Goal: Navigation & Orientation: Find specific page/section

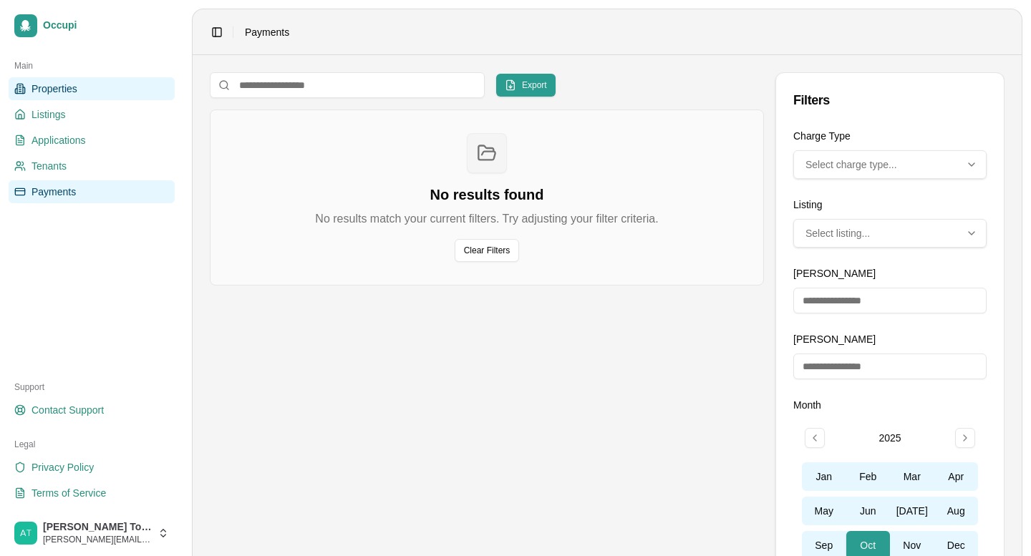
click at [71, 95] on span "Properties" at bounding box center [55, 89] width 46 height 14
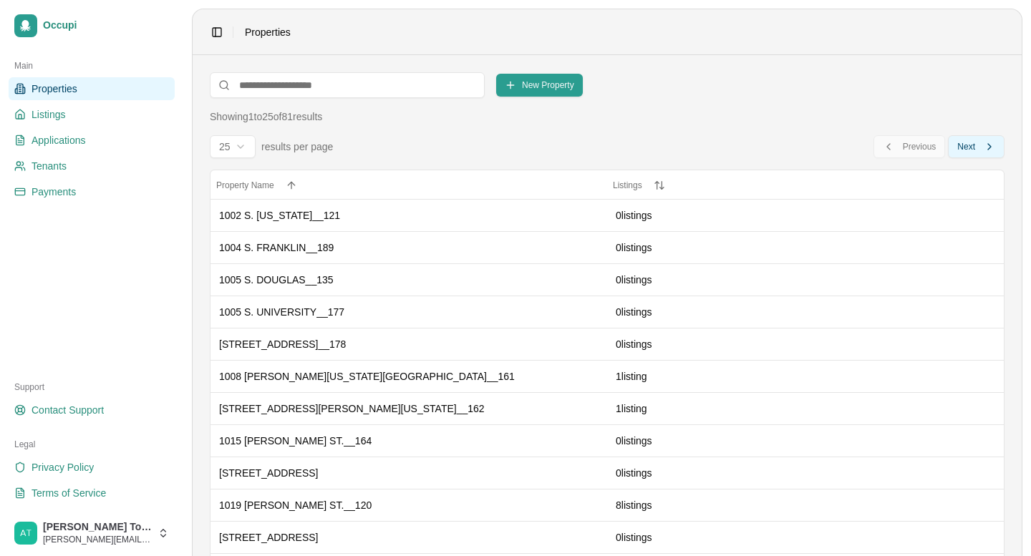
click at [965, 142] on span "Next" at bounding box center [966, 146] width 18 height 11
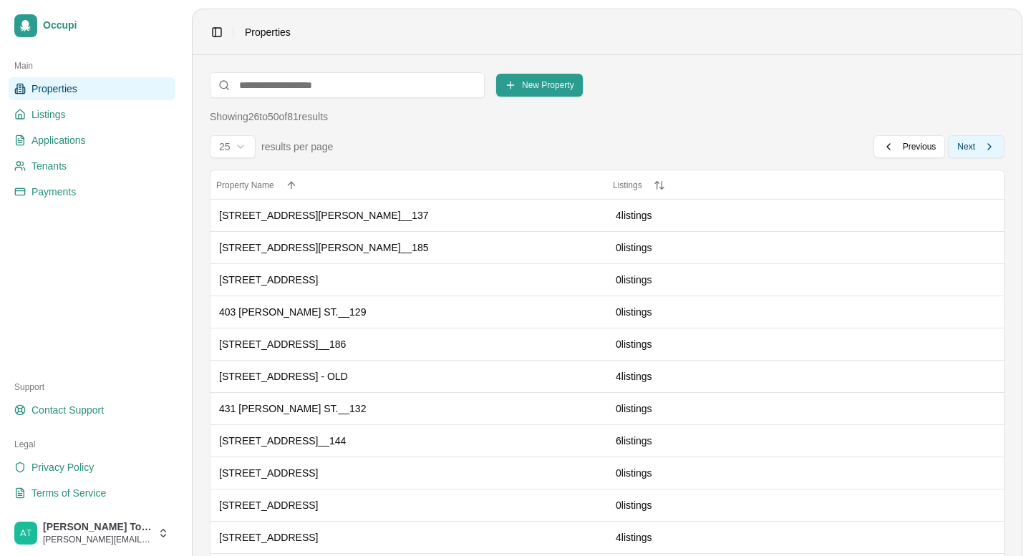
click at [965, 142] on span "Next" at bounding box center [966, 146] width 18 height 11
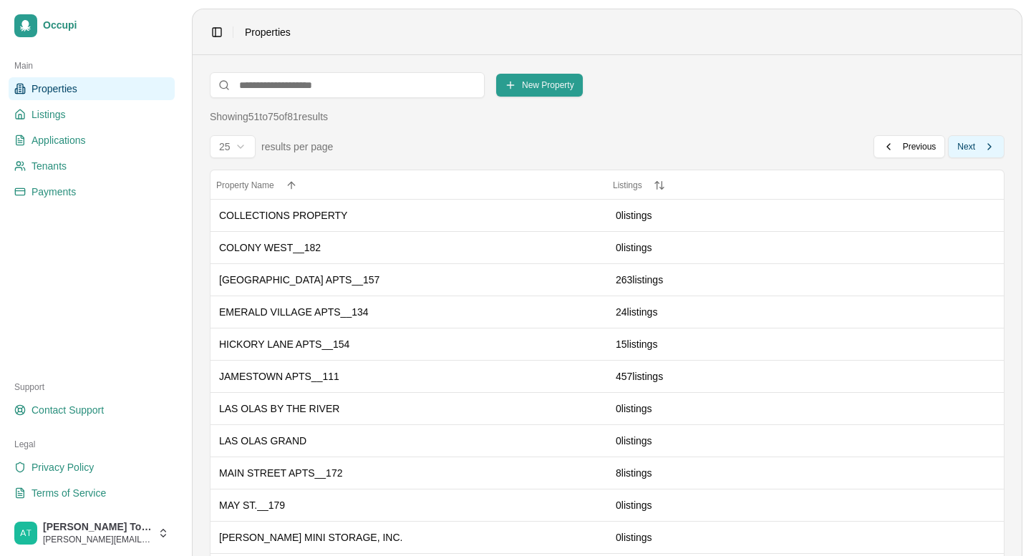
click at [965, 142] on span "Next" at bounding box center [966, 146] width 18 height 11
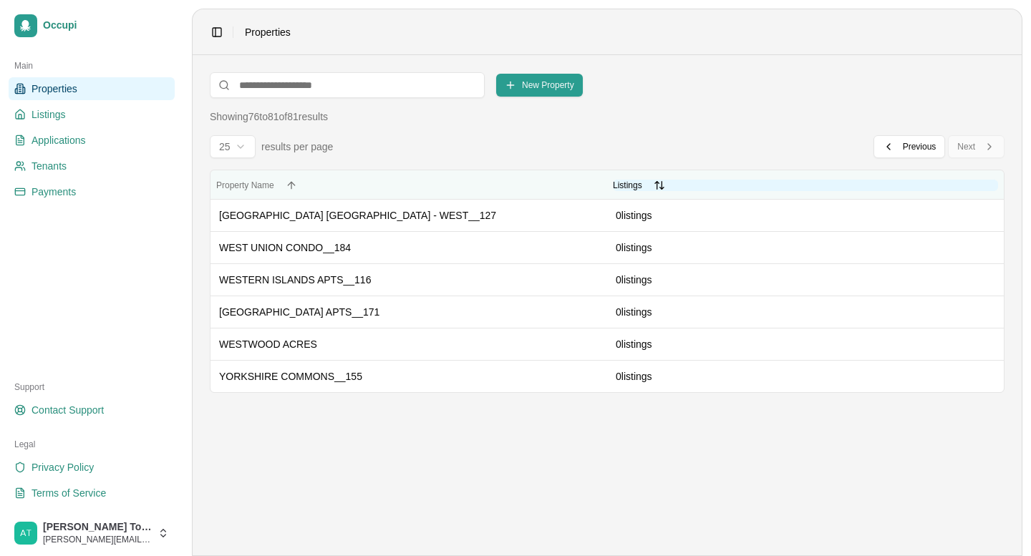
click at [664, 188] on button "Listings Listings" at bounding box center [805, 185] width 385 height 11
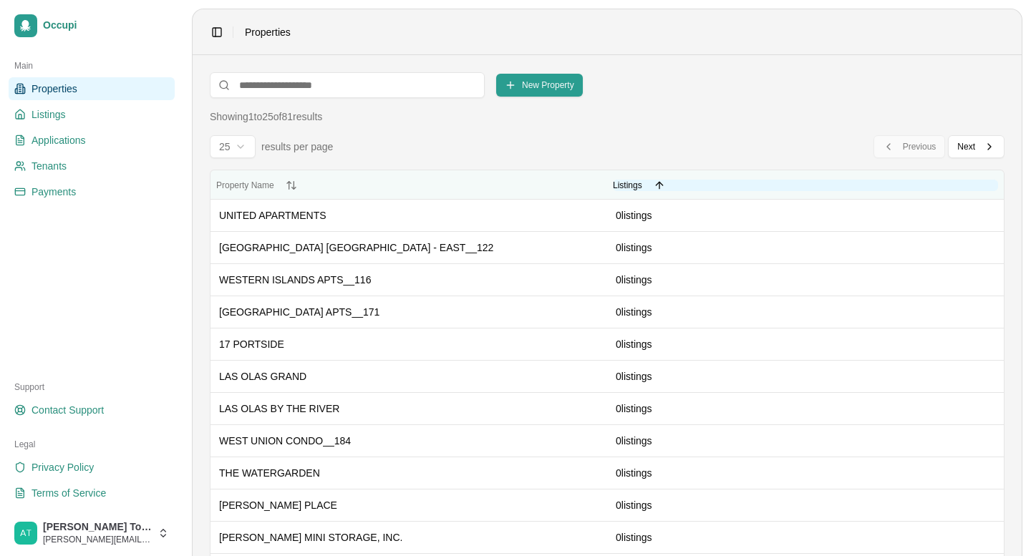
click at [662, 183] on button "Listings Listings" at bounding box center [805, 185] width 385 height 11
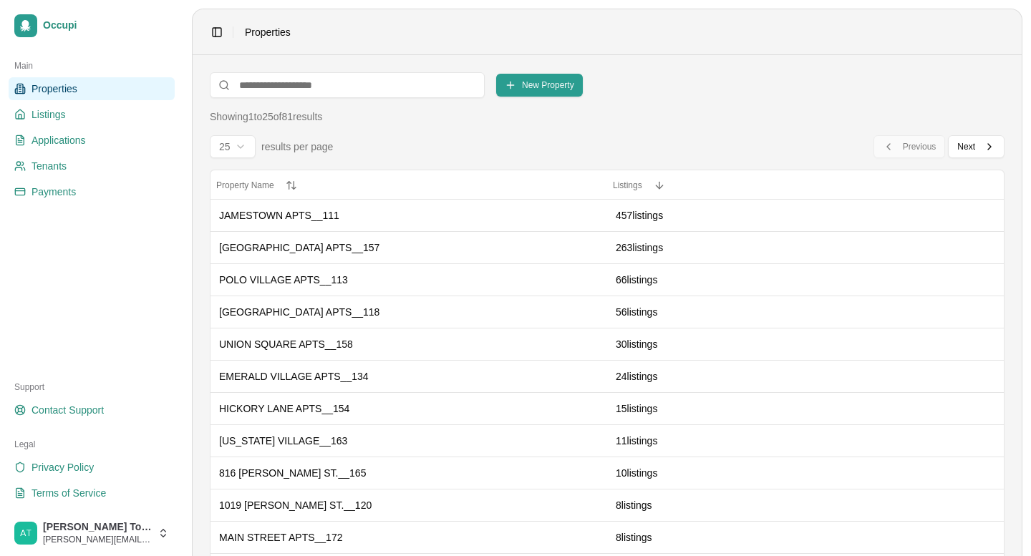
click at [240, 156] on body "Occupi Main Properties Listings Applications Tenants Payments Support Contact S…" at bounding box center [515, 278] width 1031 height 556
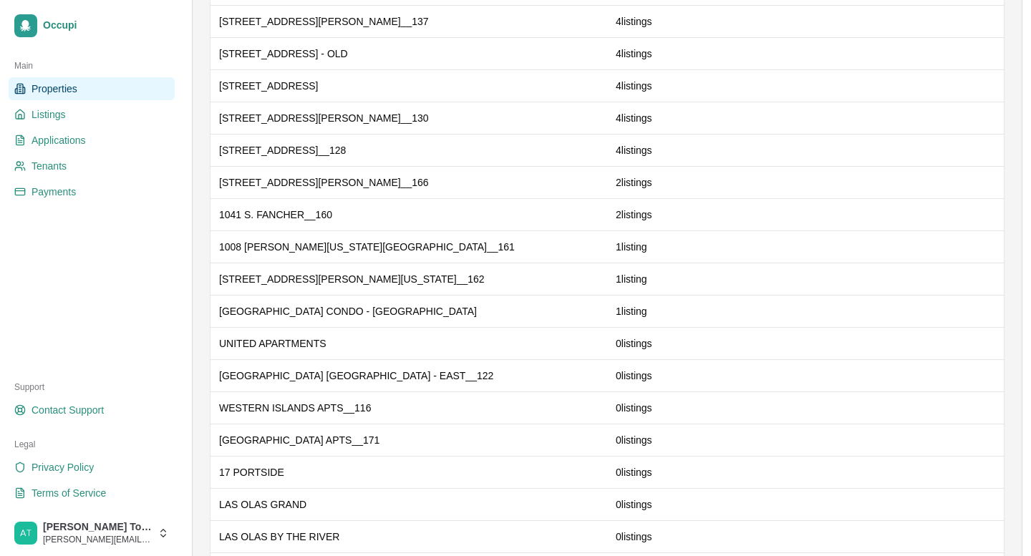
scroll to position [672, 0]
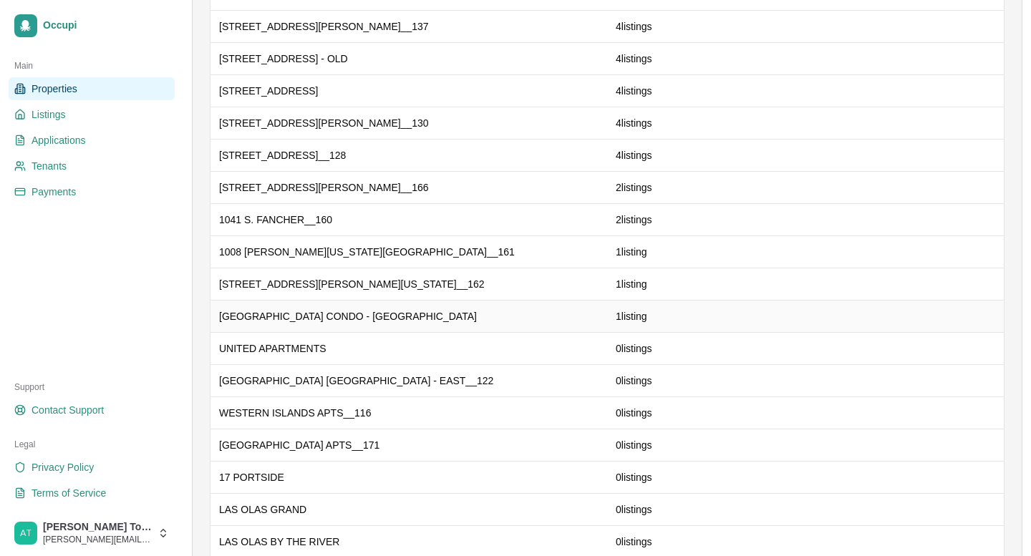
click at [417, 311] on div "SPRING LAKE CONDO - NORTH COVE" at bounding box center [408, 316] width 379 height 14
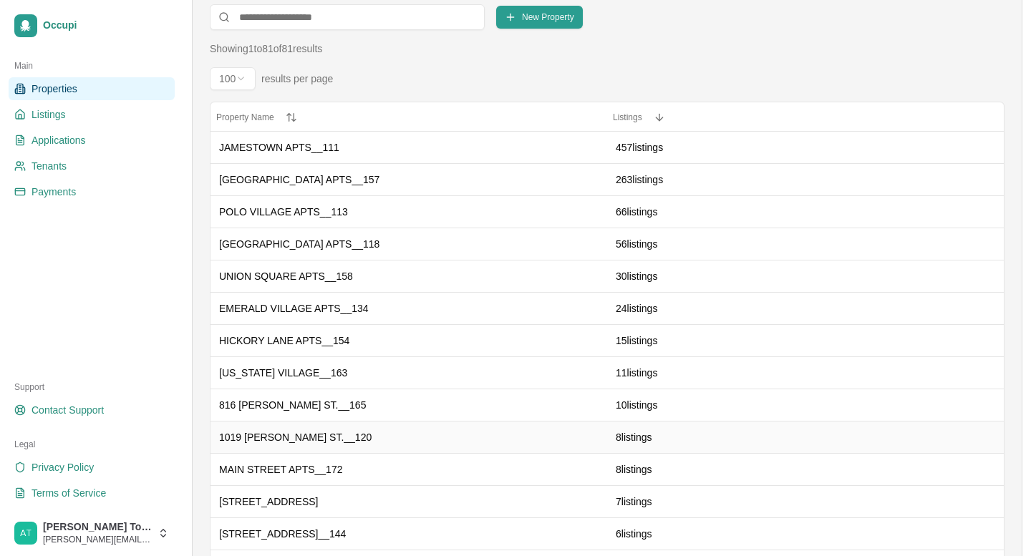
scroll to position [64, 0]
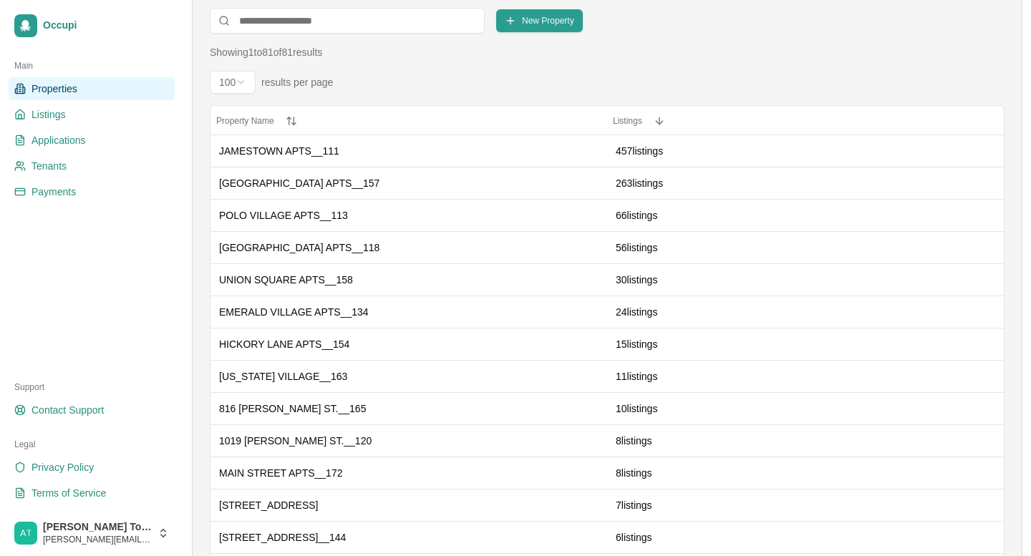
click at [252, 80] on html "Occupi Main Properties Listings Applications Tenants Payments Support Contact S…" at bounding box center [515, 214] width 1031 height 556
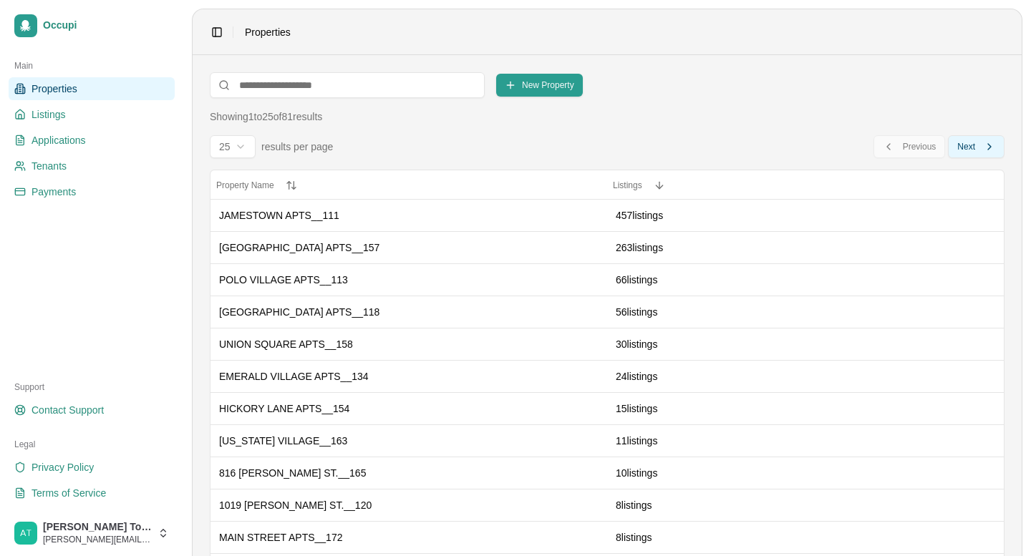
click at [970, 146] on span "Next" at bounding box center [966, 146] width 18 height 11
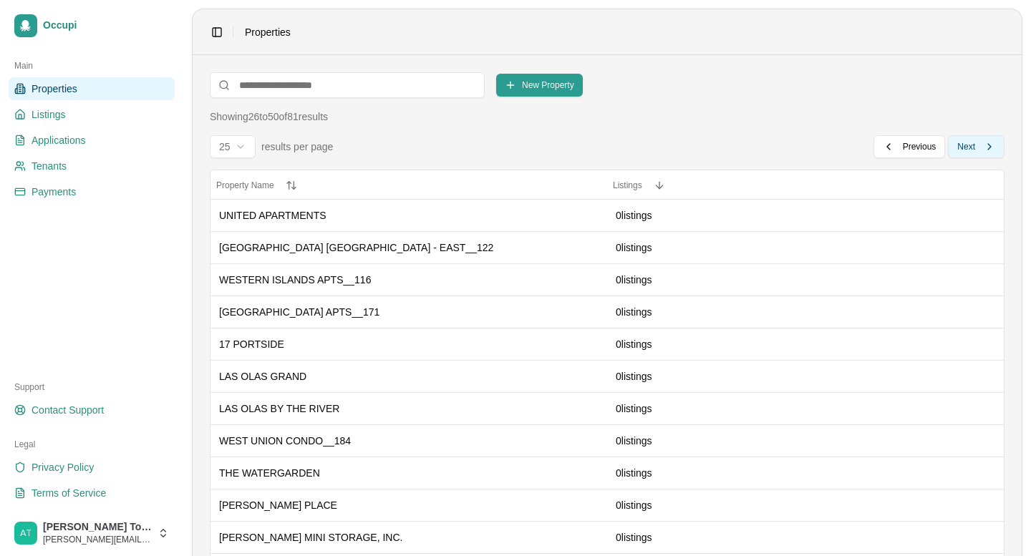
click at [970, 146] on span "Next" at bounding box center [966, 146] width 18 height 11
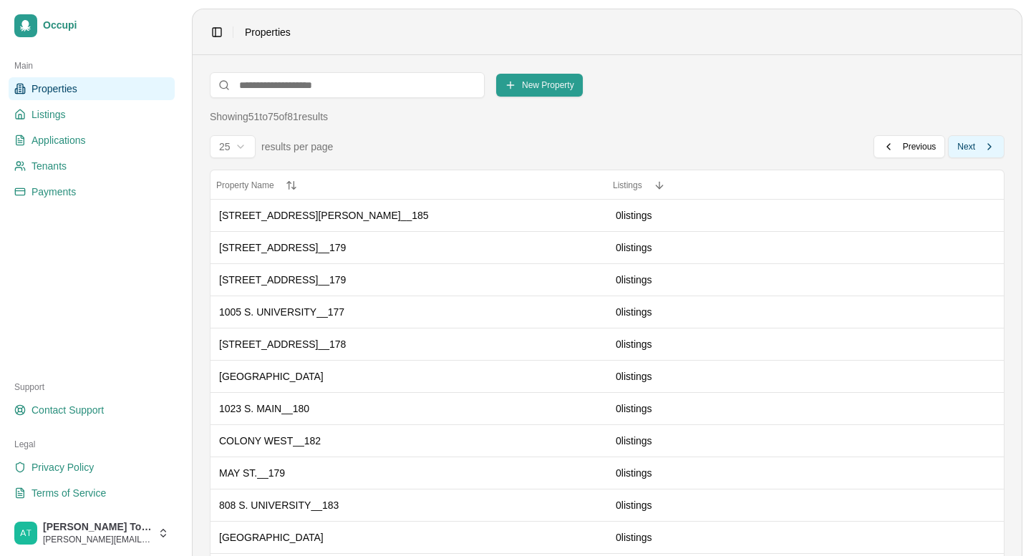
click at [970, 146] on span "Next" at bounding box center [966, 146] width 18 height 11
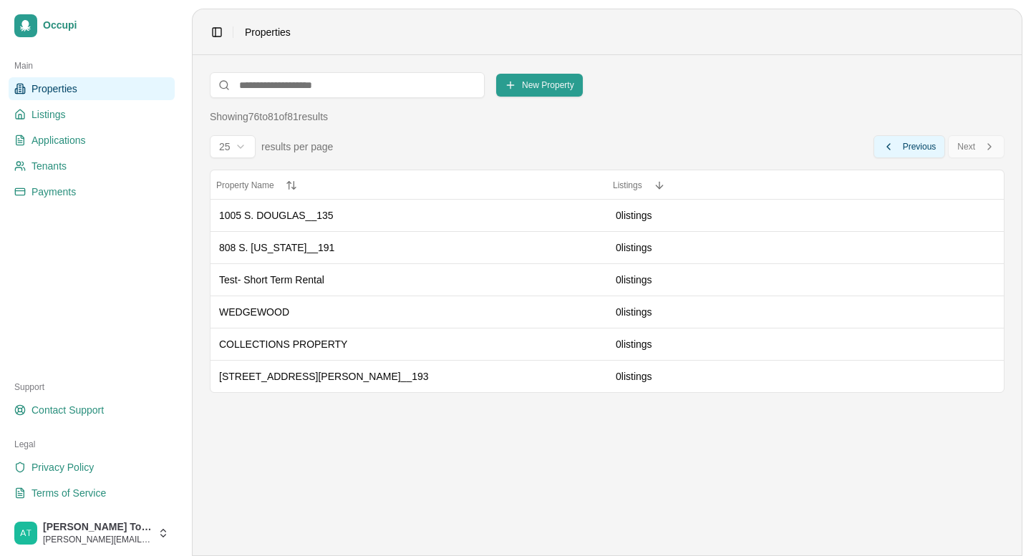
click at [909, 158] on button "Previous Previous" at bounding box center [910, 146] width 72 height 23
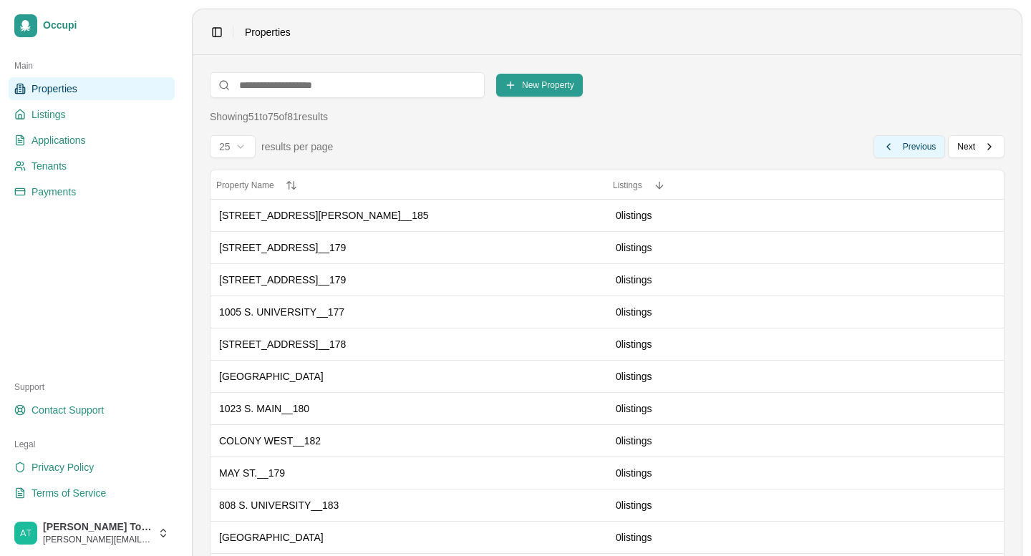
click at [909, 158] on button "Previous Previous" at bounding box center [910, 146] width 72 height 23
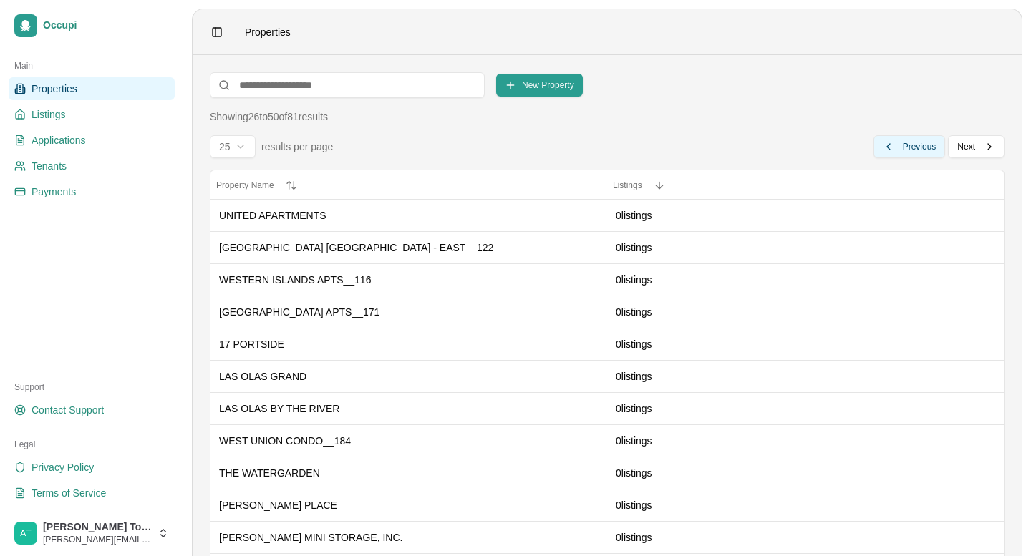
click at [909, 158] on button "Previous Previous" at bounding box center [910, 146] width 72 height 23
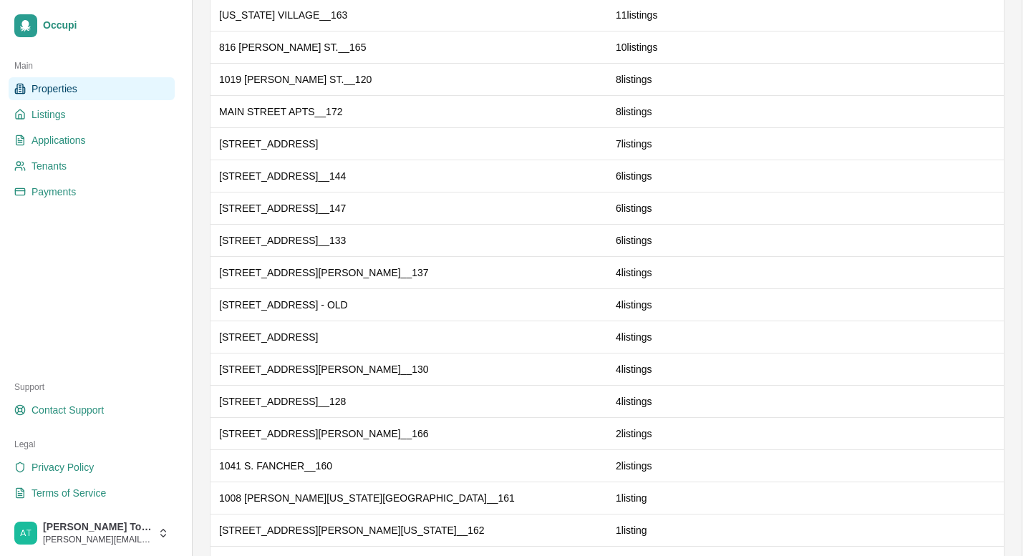
scroll to position [466, 0]
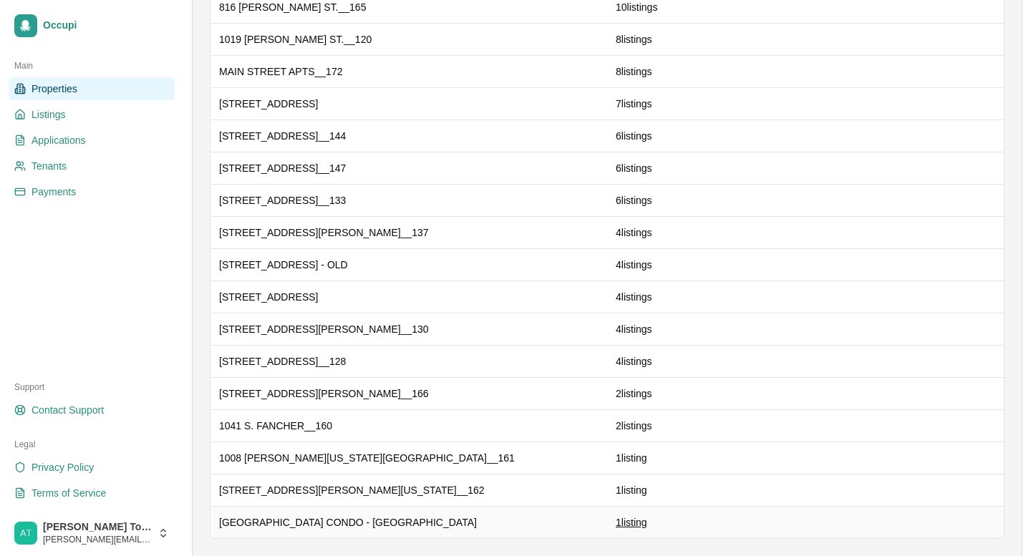
click at [647, 524] on span "1 listing" at bounding box center [632, 522] width 32 height 11
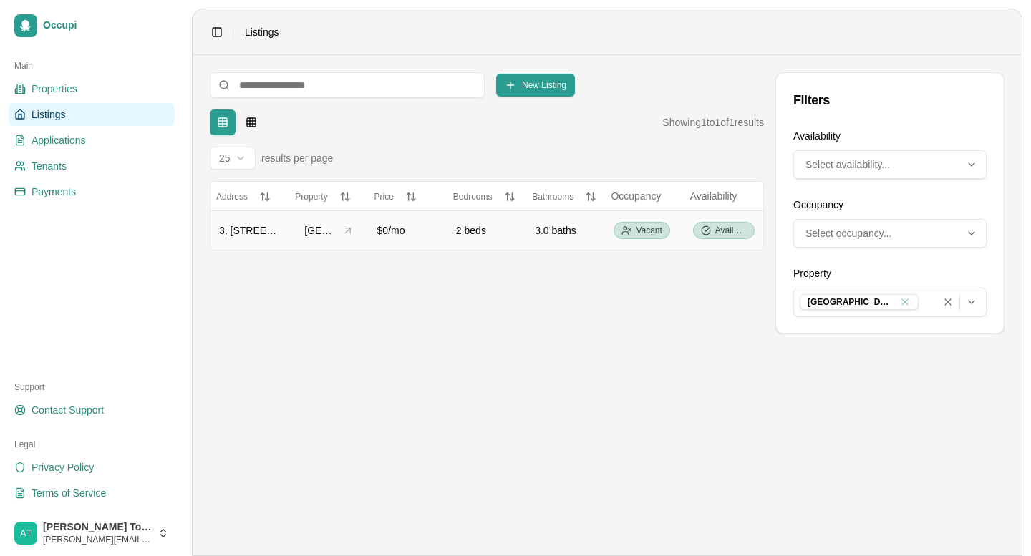
click at [261, 228] on span "3, 400 Pine St" at bounding box center [274, 230] width 110 height 11
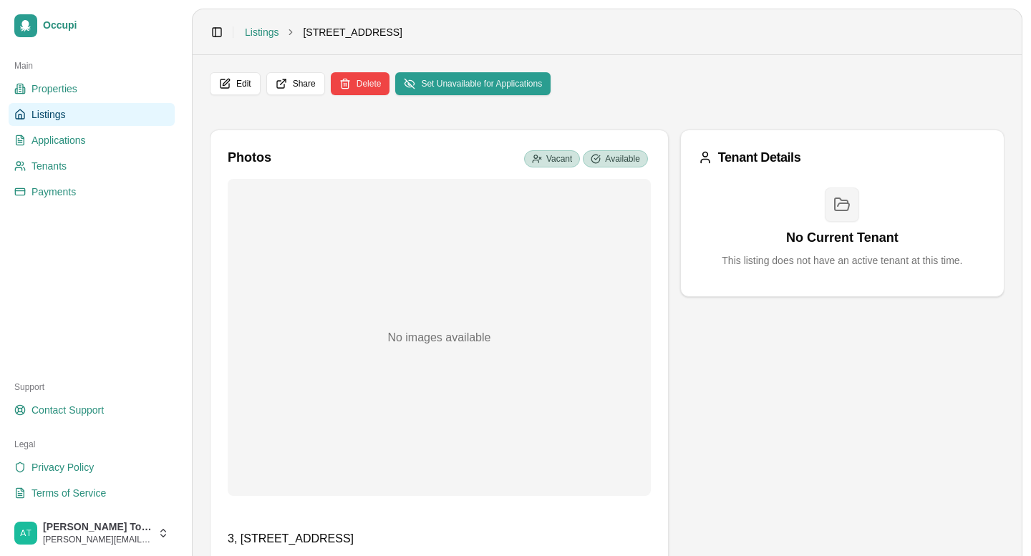
click at [84, 115] on link "Listings" at bounding box center [92, 114] width 166 height 23
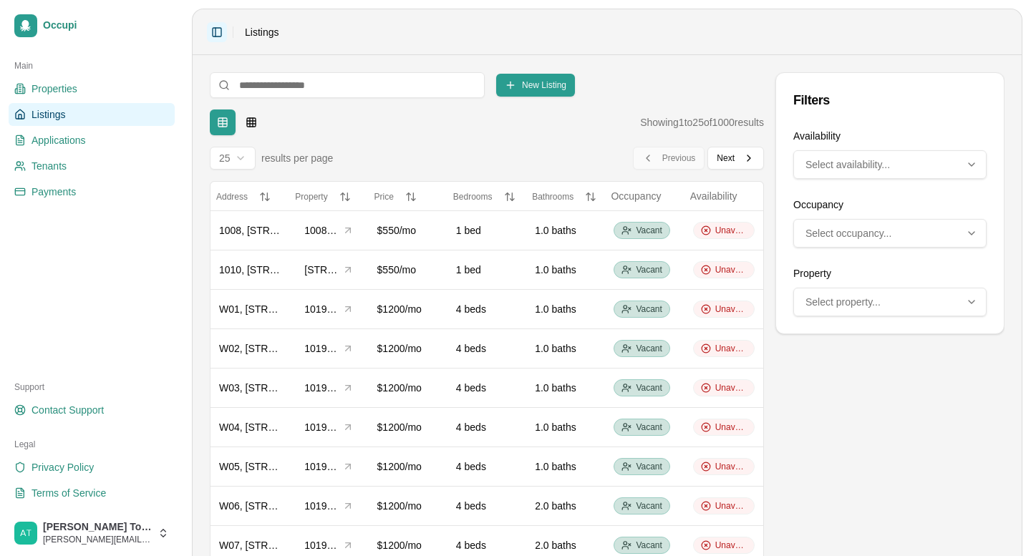
click at [216, 32] on button "Toggle Sidebar" at bounding box center [217, 32] width 20 height 20
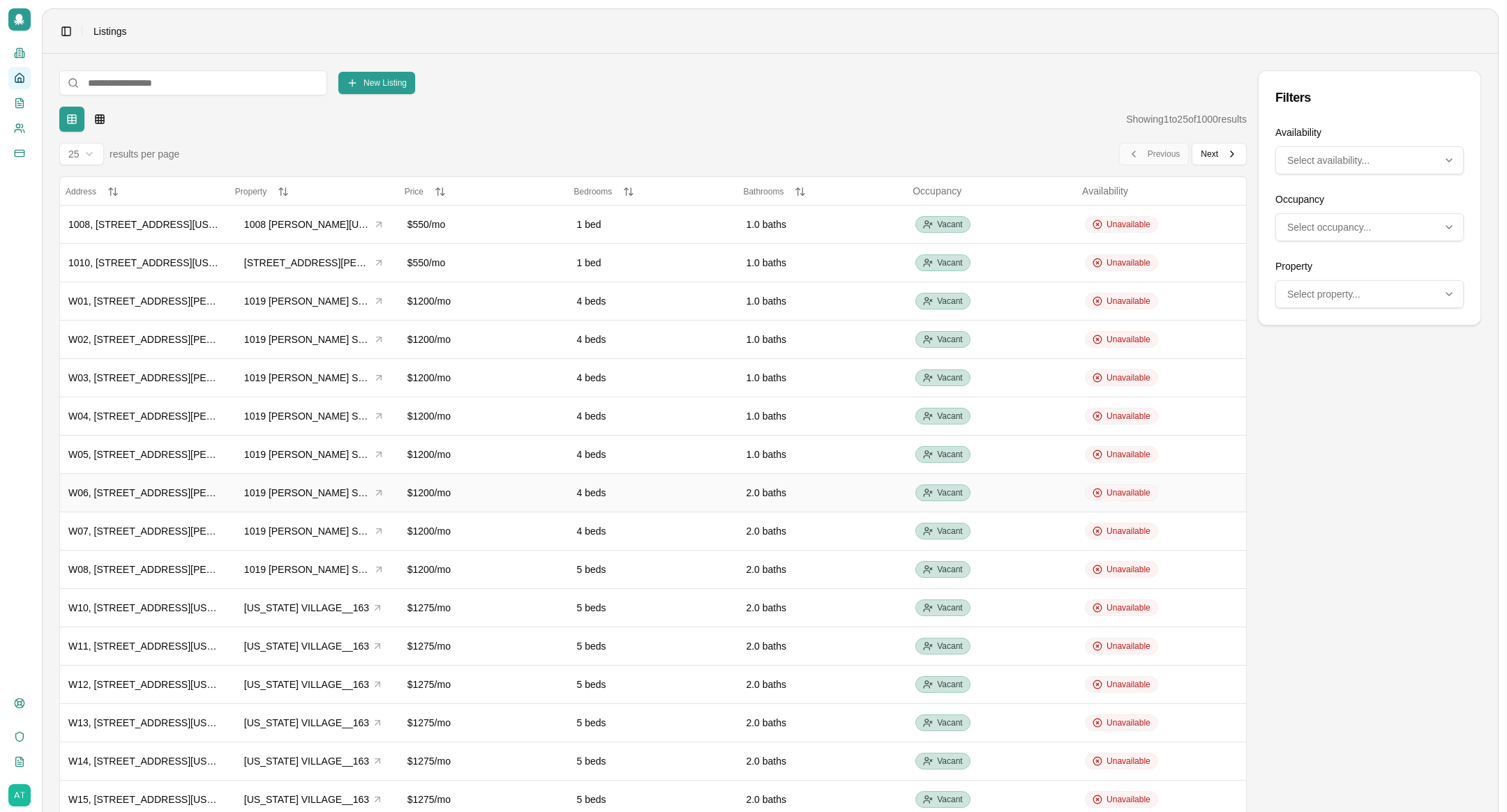
scroll to position [32, 0]
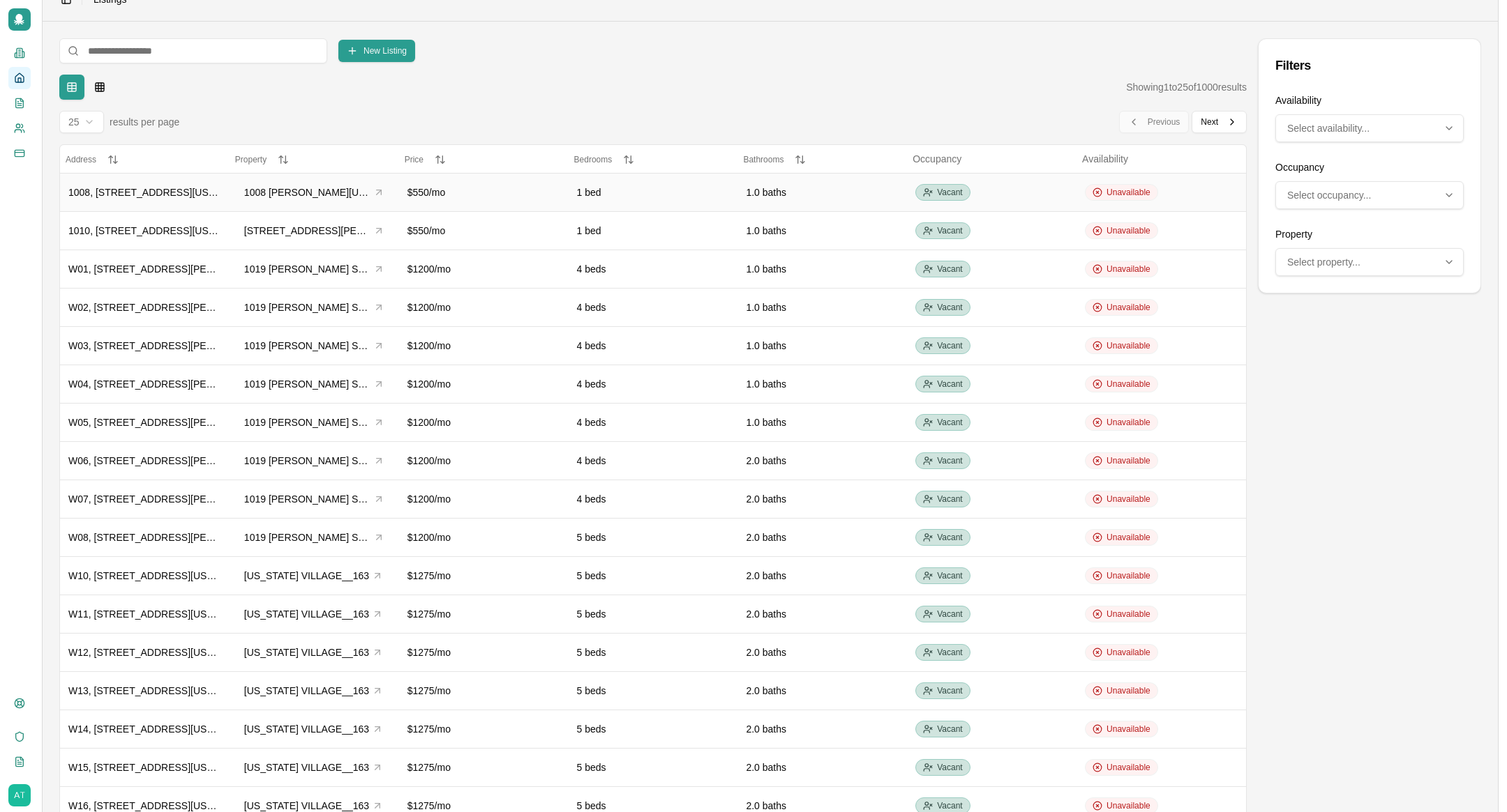
click at [184, 192] on span "1008, 1008 S Washington St" at bounding box center [157, 192] width 178 height 11
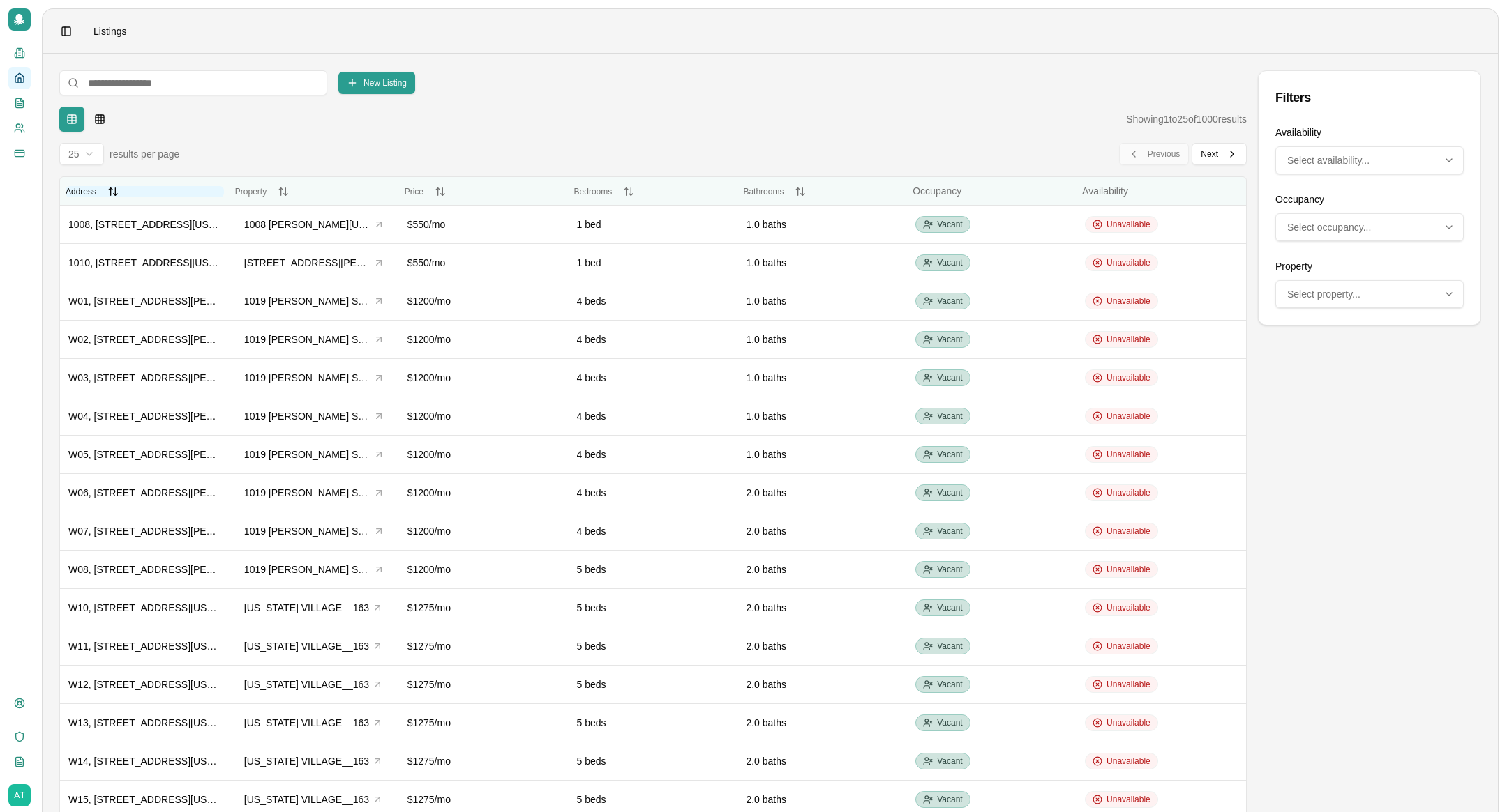
click at [115, 191] on button "Address Address" at bounding box center [144, 191] width 159 height 11
